Goal: Information Seeking & Learning: Learn about a topic

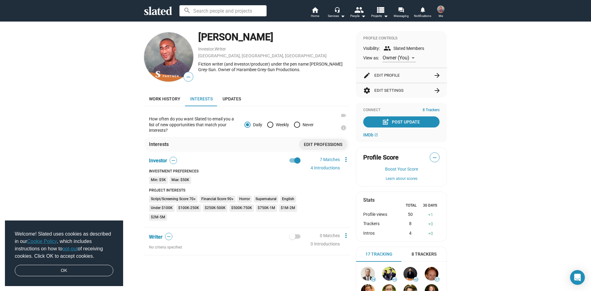
click at [149, 11] on icon at bounding box center [158, 10] width 28 height 9
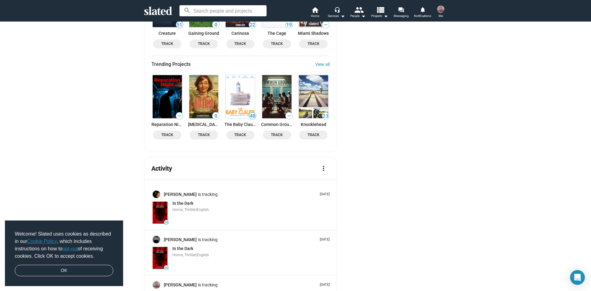
scroll to position [862, 0]
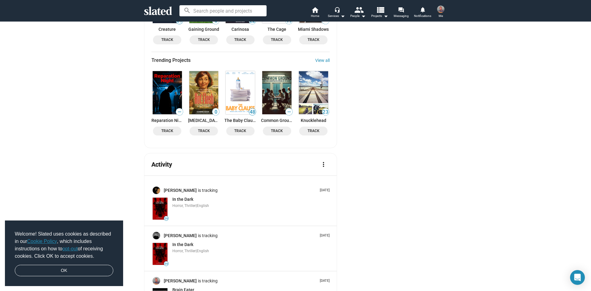
click at [188, 287] on span "Brain Eater" at bounding box center [183, 289] width 22 height 5
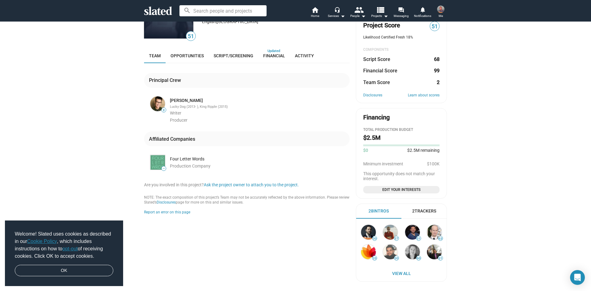
scroll to position [92, 0]
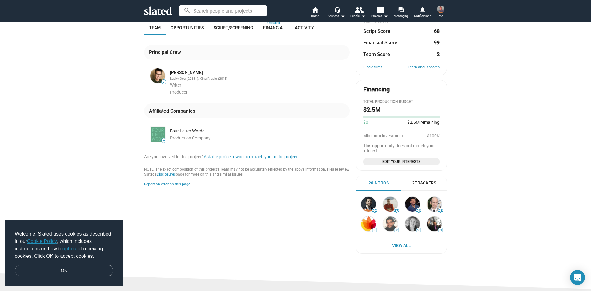
click at [424, 187] on div "2 Trackers" at bounding box center [424, 183] width 46 height 15
